Goal: Check status: Check status

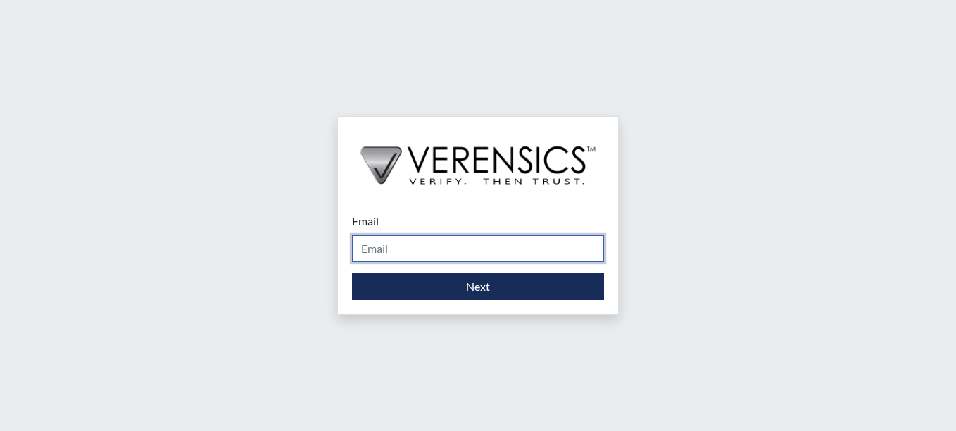
click at [501, 256] on input "Email" at bounding box center [478, 248] width 252 height 27
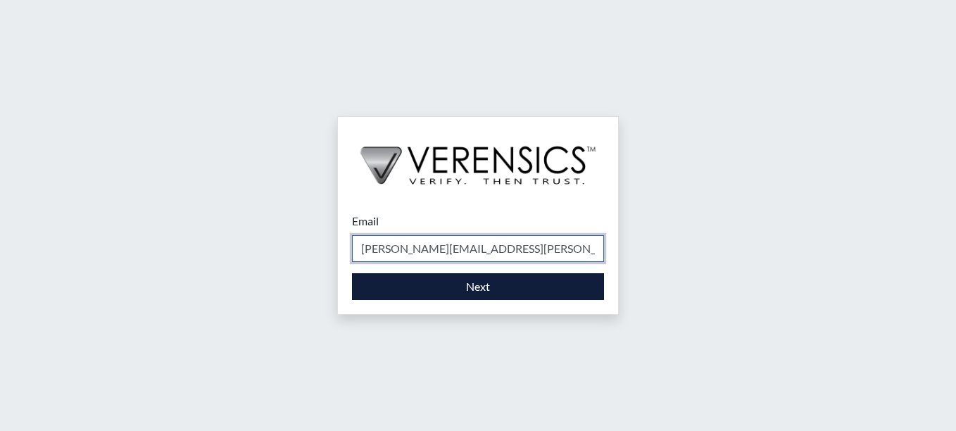
type input "[PERSON_NAME][EMAIL_ADDRESS][PERSON_NAME][DOMAIN_NAME]"
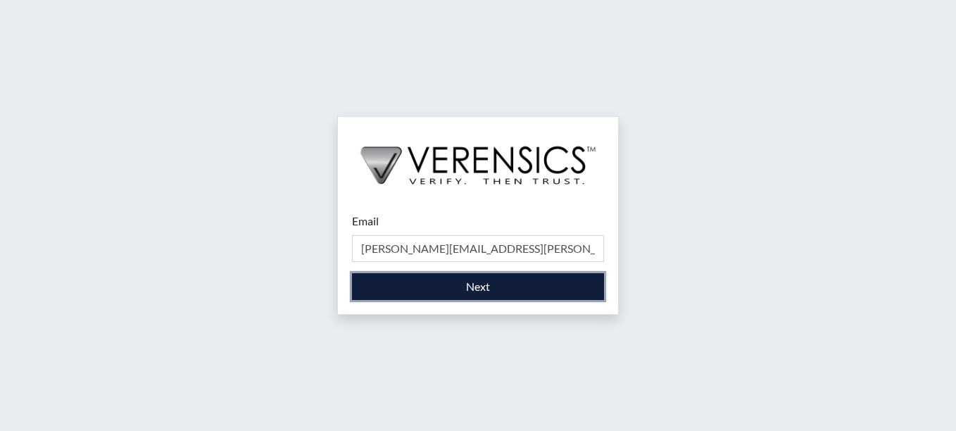
click at [528, 284] on button "Next" at bounding box center [478, 286] width 252 height 27
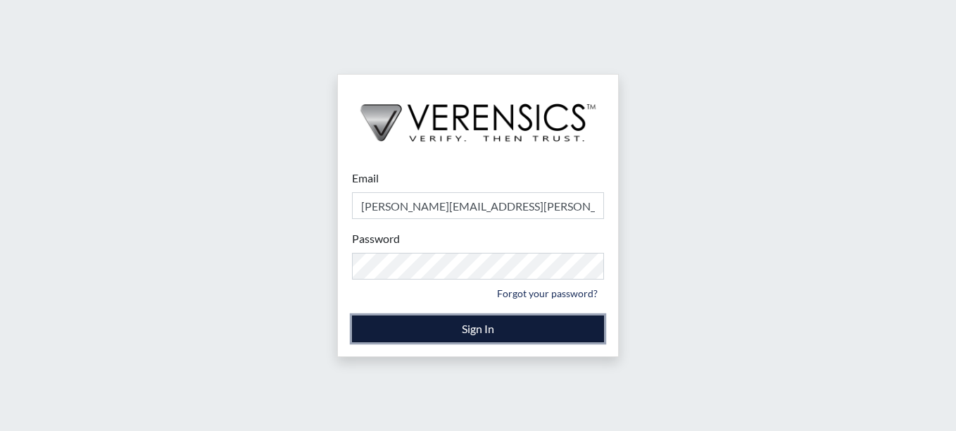
click at [459, 330] on button "Sign In" at bounding box center [478, 328] width 252 height 27
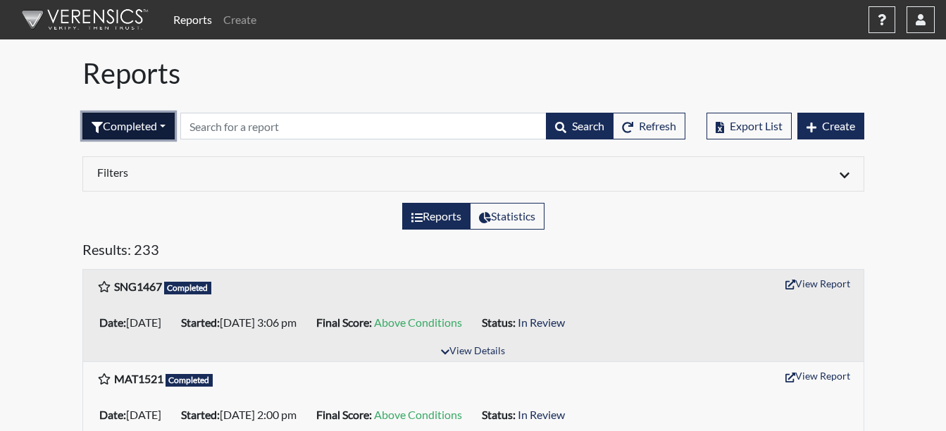
click at [126, 126] on button "Completed" at bounding box center [128, 126] width 92 height 27
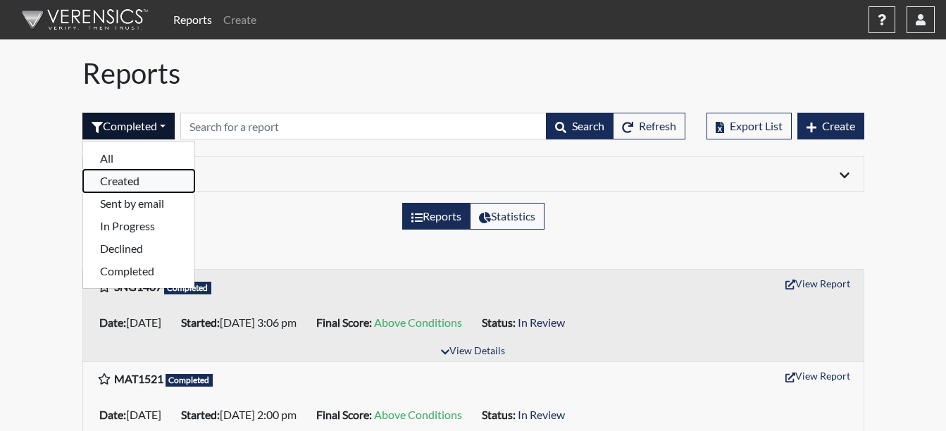
click at [122, 176] on button "Created" at bounding box center [138, 181] width 111 height 23
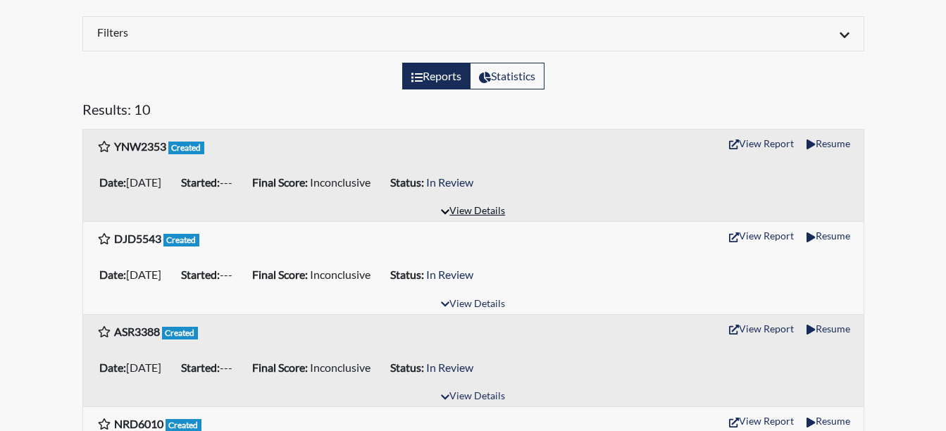
scroll to position [141, 0]
click at [825, 144] on button "Resume" at bounding box center [828, 143] width 56 height 22
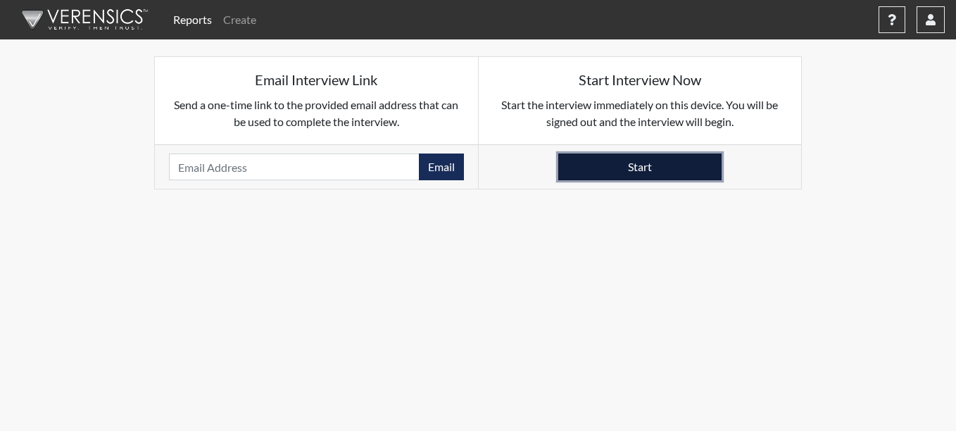
click at [665, 170] on button "Start" at bounding box center [639, 167] width 163 height 27
